Goal: Information Seeking & Learning: Learn about a topic

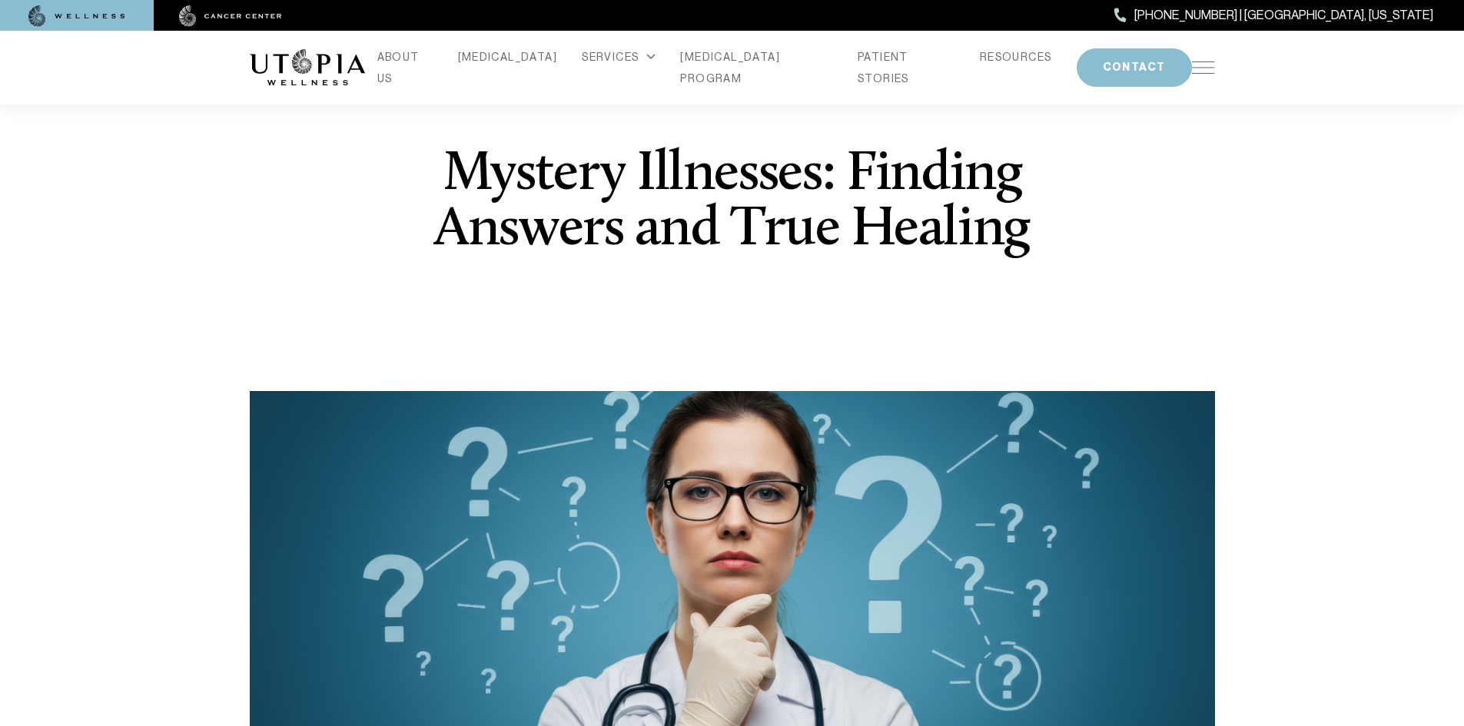
scroll to position [77, 0]
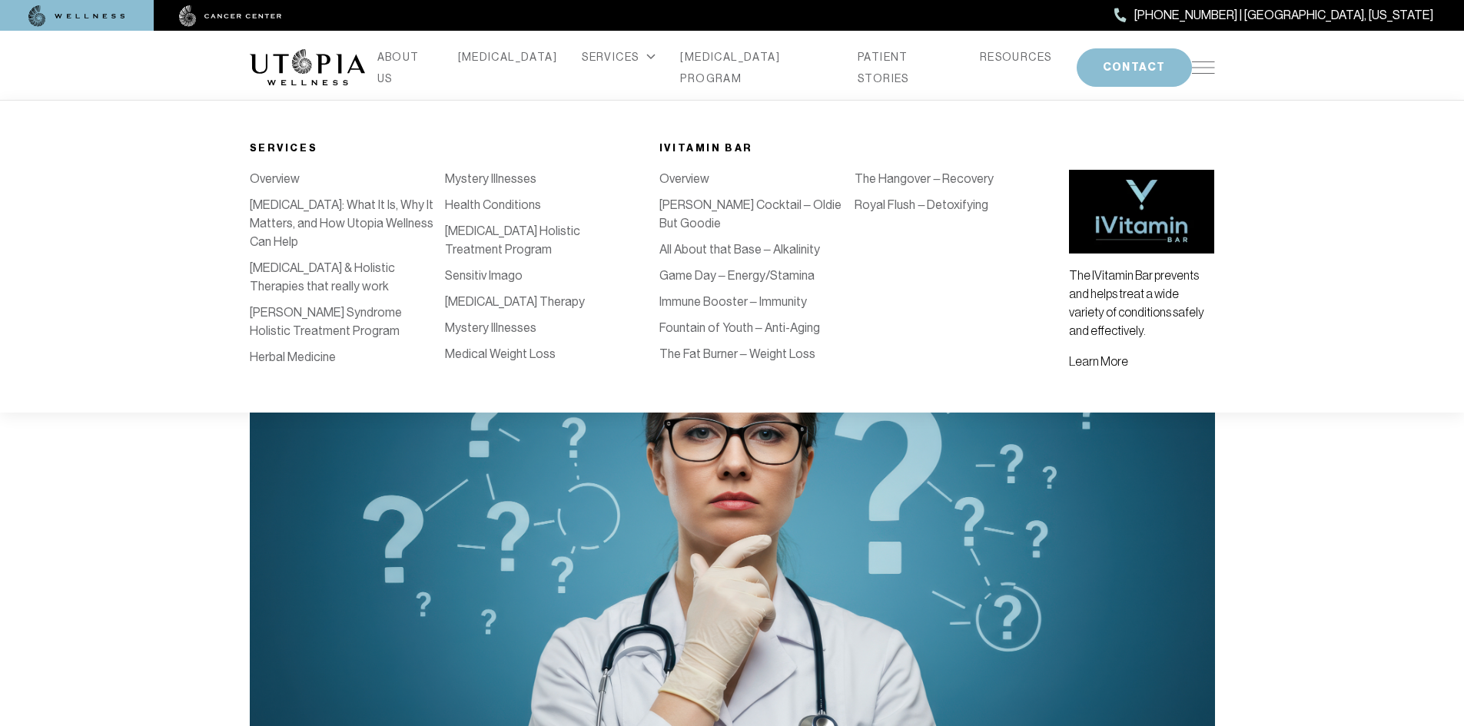
click at [481, 335] on link "Mystery Illnesses" at bounding box center [490, 327] width 91 height 15
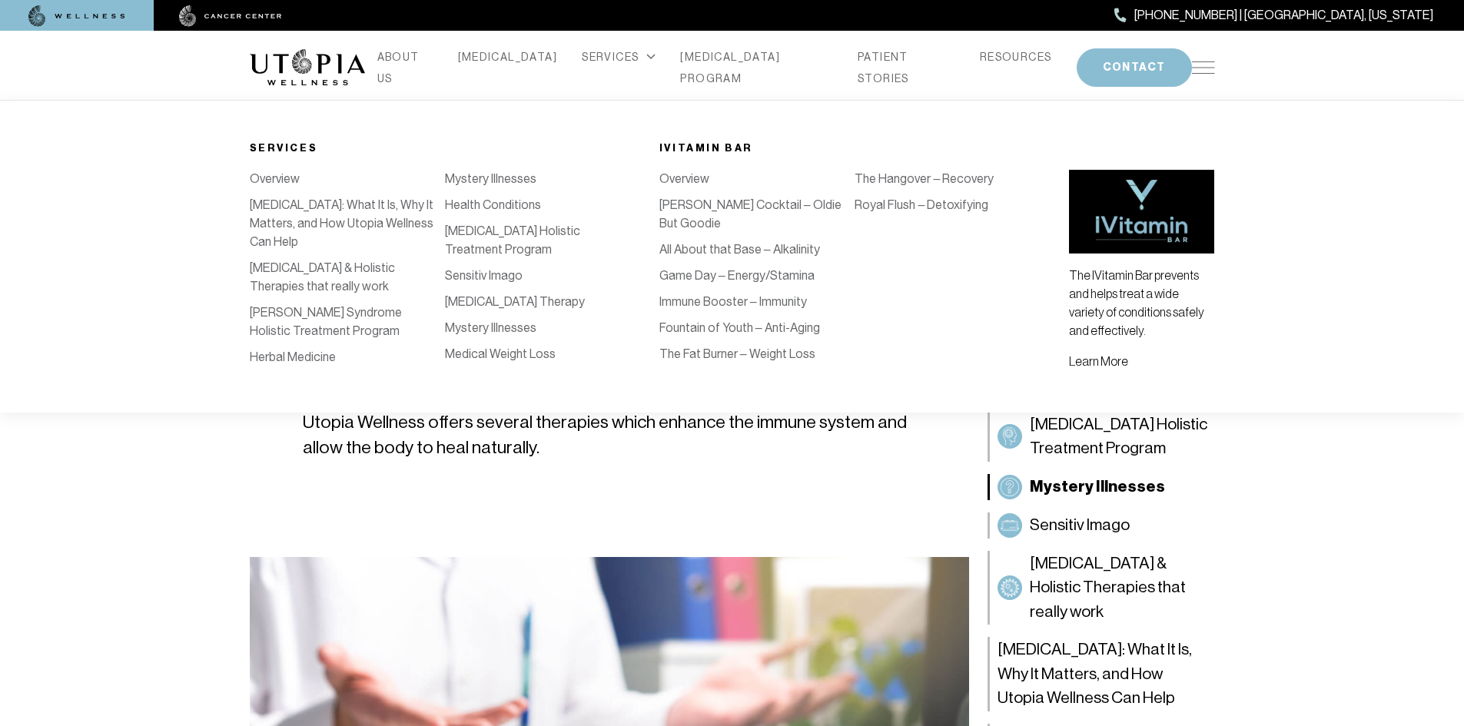
click at [506, 283] on link "Sensitiv Imago" at bounding box center [484, 275] width 78 height 15
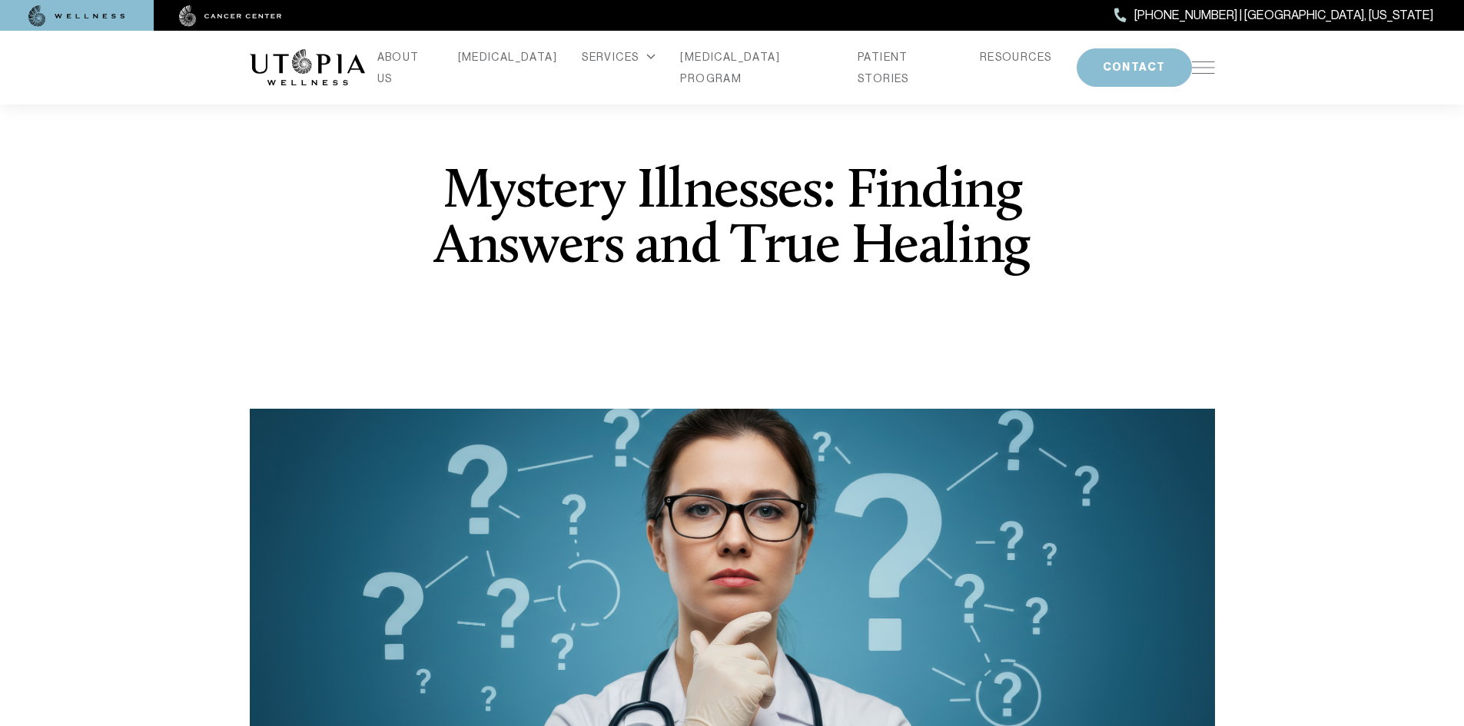
scroll to position [77, 0]
